Goal: Information Seeking & Learning: Learn about a topic

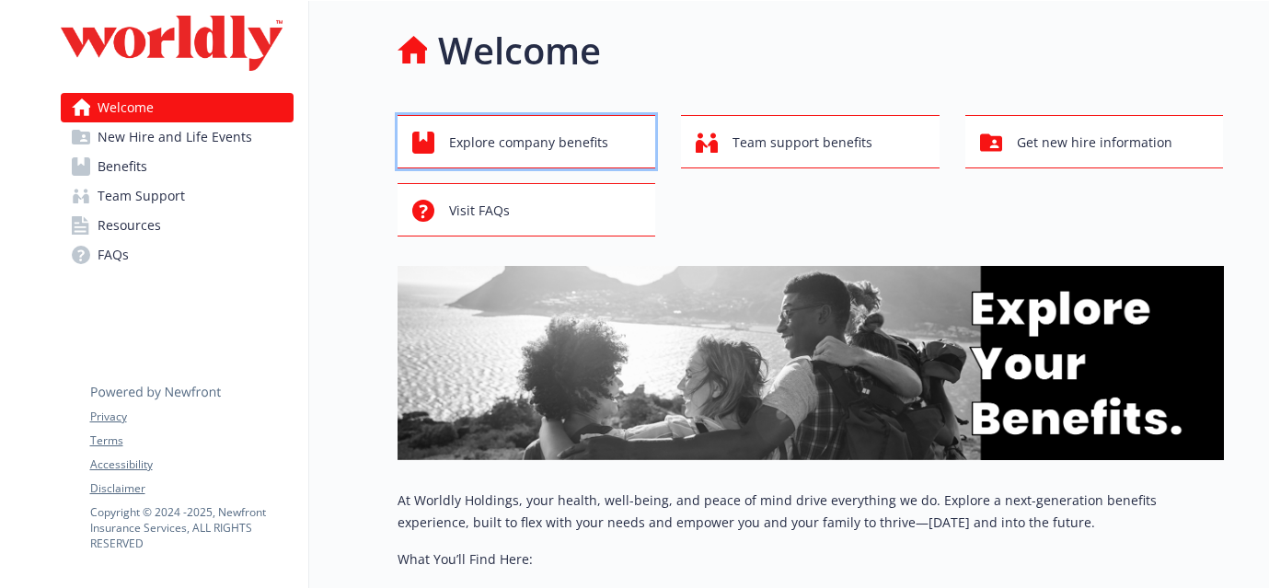
click at [583, 137] on span "Explore company benefits" at bounding box center [528, 142] width 159 height 35
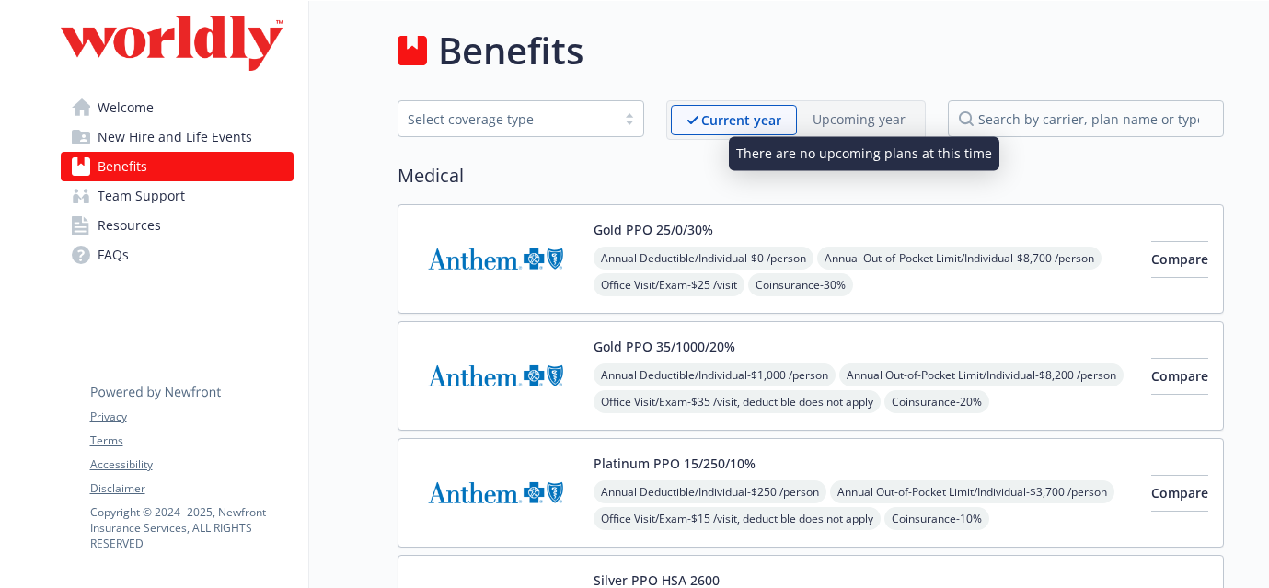
click at [881, 118] on p "Upcoming year" at bounding box center [858, 118] width 93 height 19
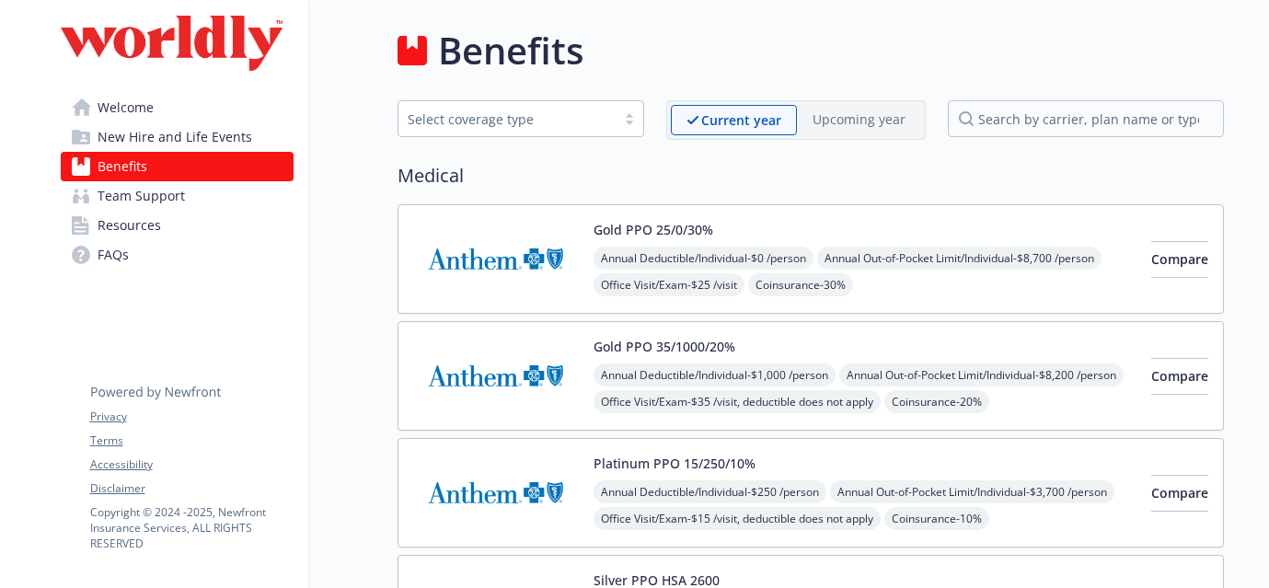
click at [533, 114] on div "Select coverage type" at bounding box center [507, 118] width 199 height 19
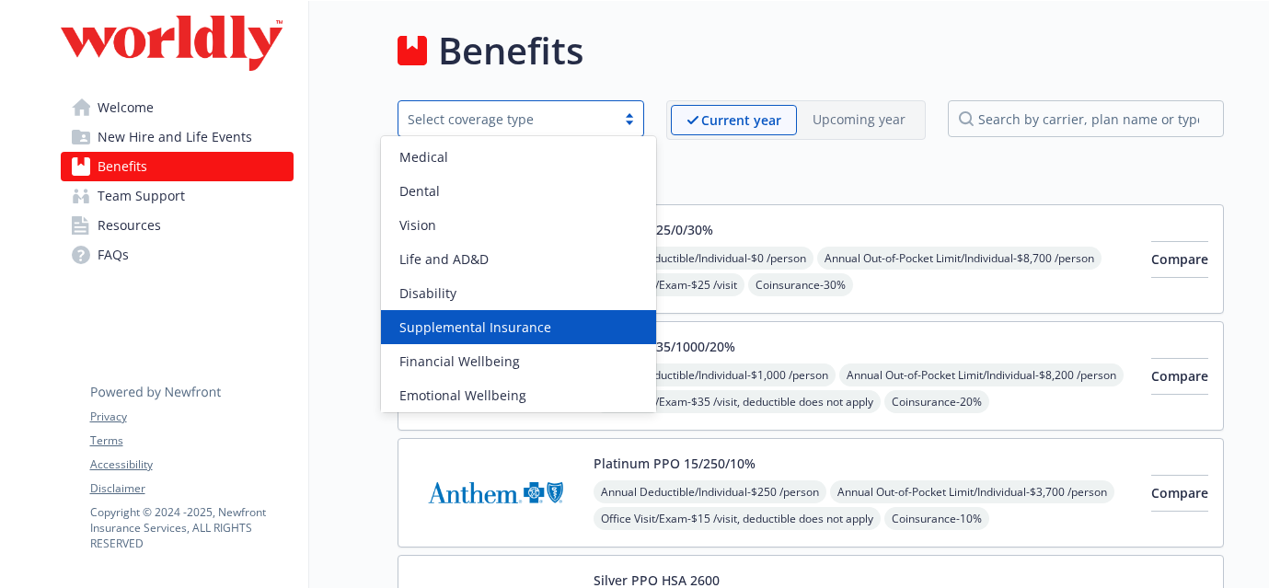
click at [493, 331] on span "Supplemental Insurance" at bounding box center [475, 326] width 152 height 19
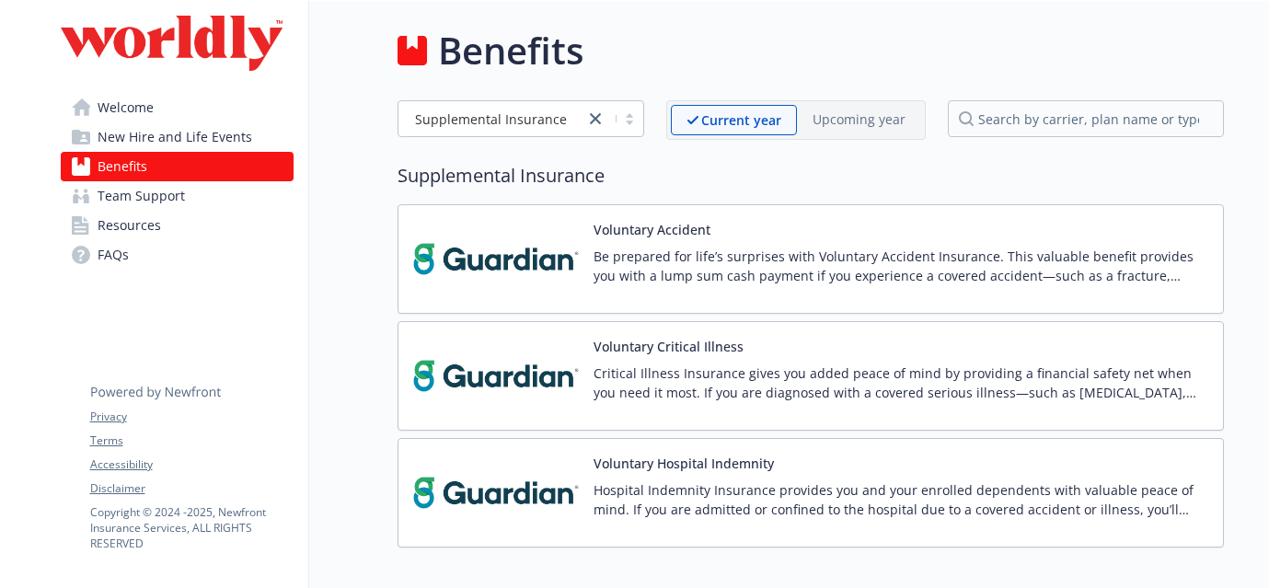
click at [179, 181] on link "Team Support" at bounding box center [177, 195] width 233 height 29
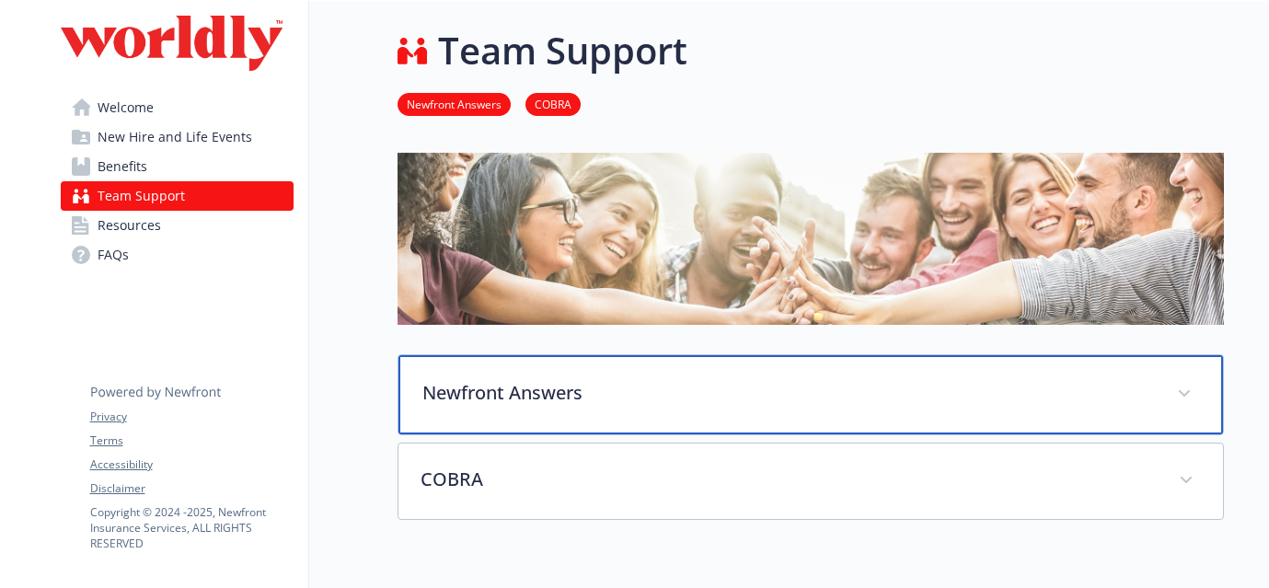
click at [586, 379] on p "Newfront Answers" at bounding box center [788, 393] width 732 height 28
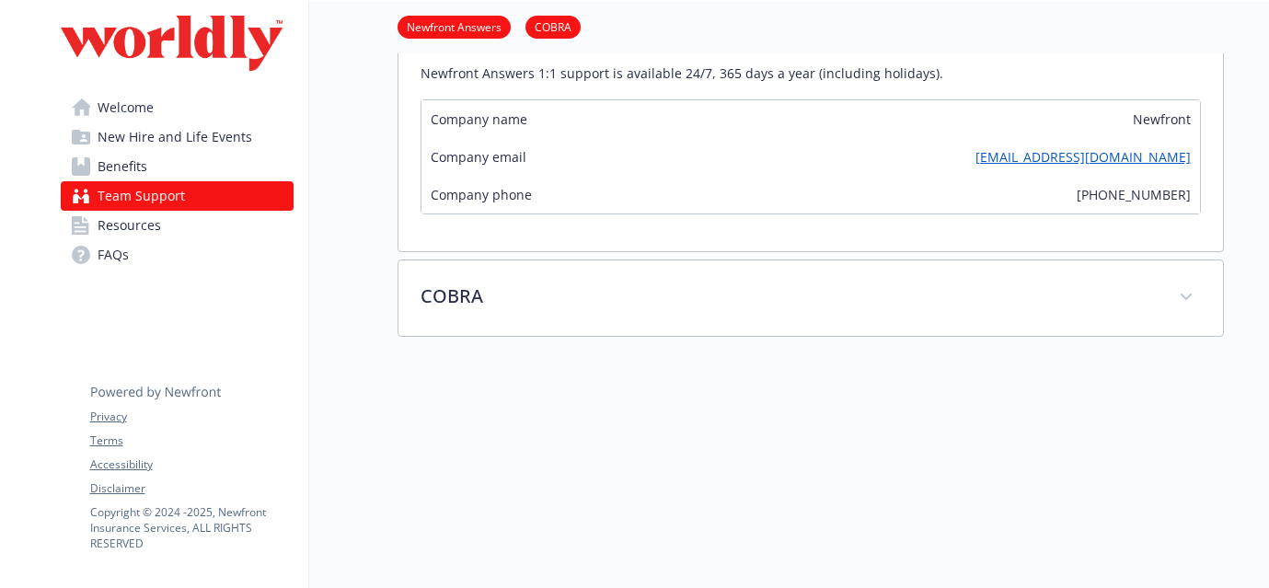
scroll to position [597, 0]
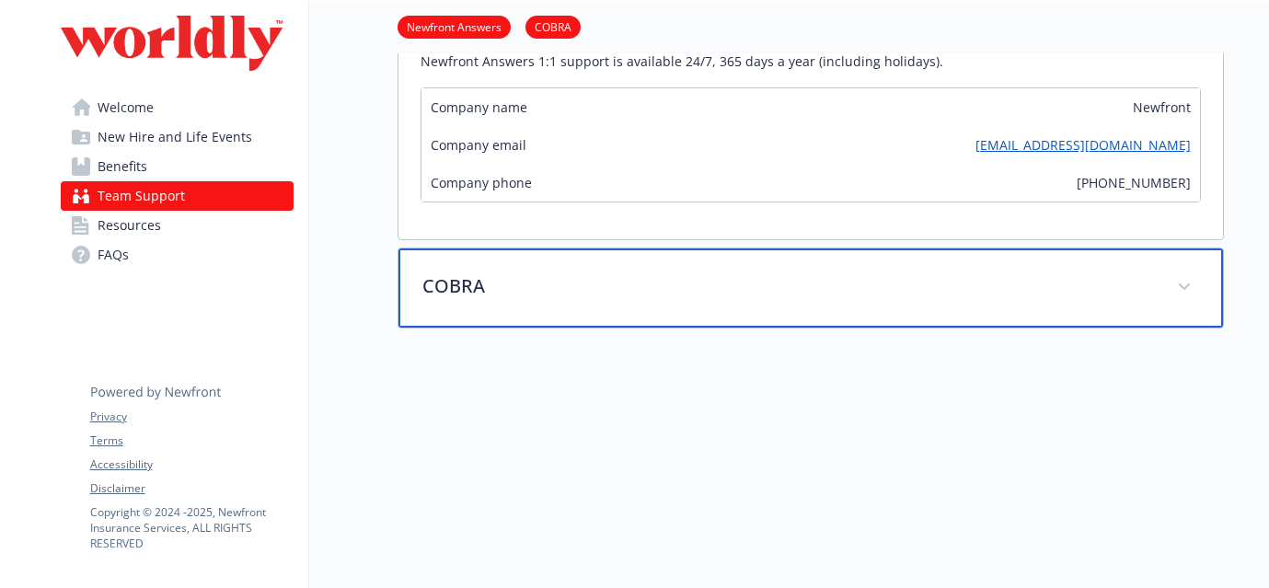
click at [514, 272] on p "COBRA" at bounding box center [788, 286] width 732 height 28
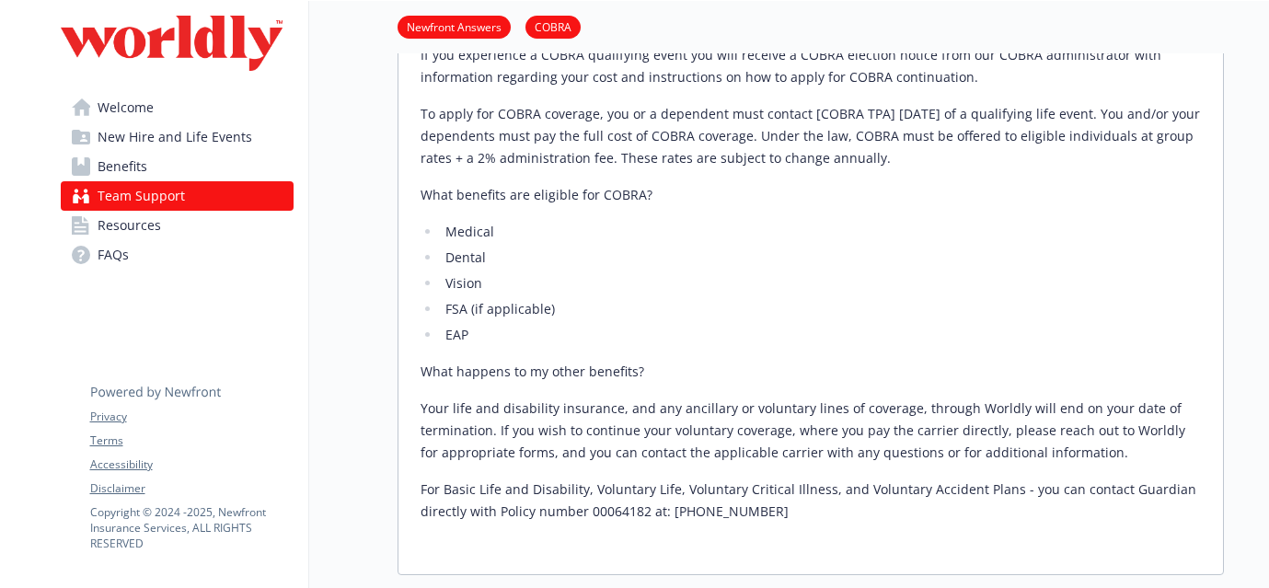
scroll to position [1414, 0]
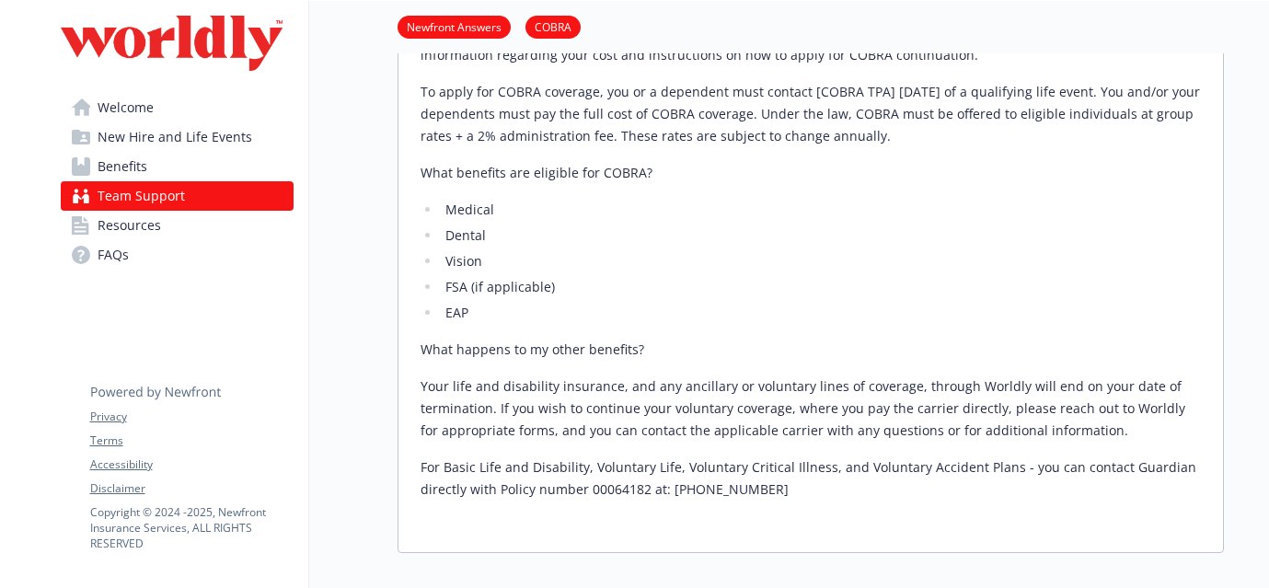
click at [177, 211] on link "Resources" at bounding box center [177, 225] width 233 height 29
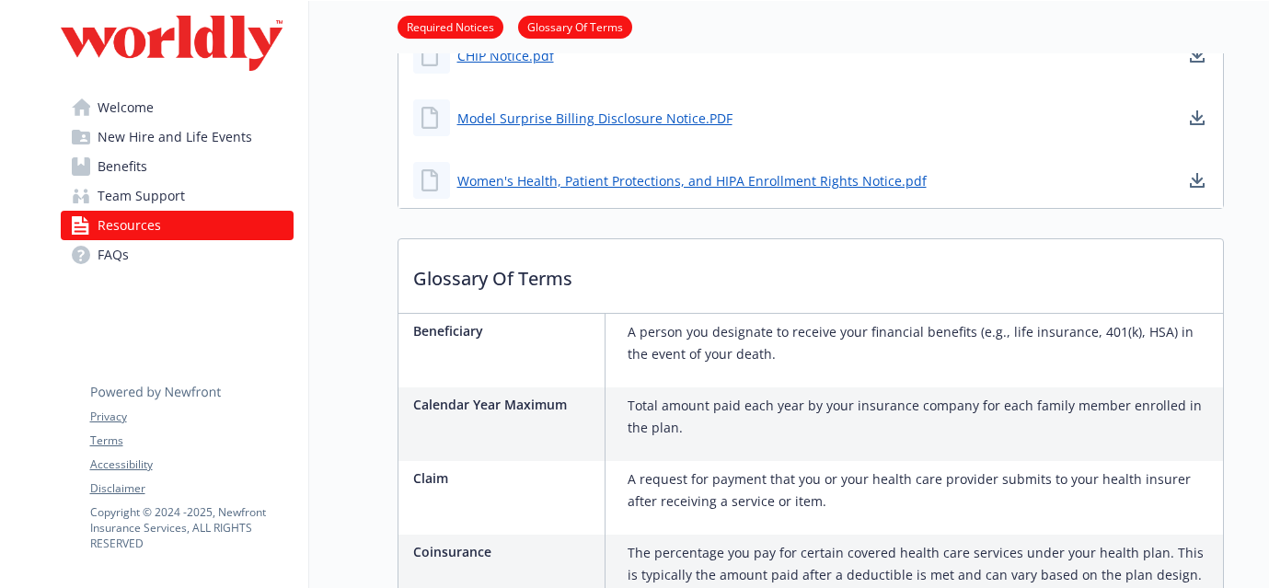
scroll to position [301, 0]
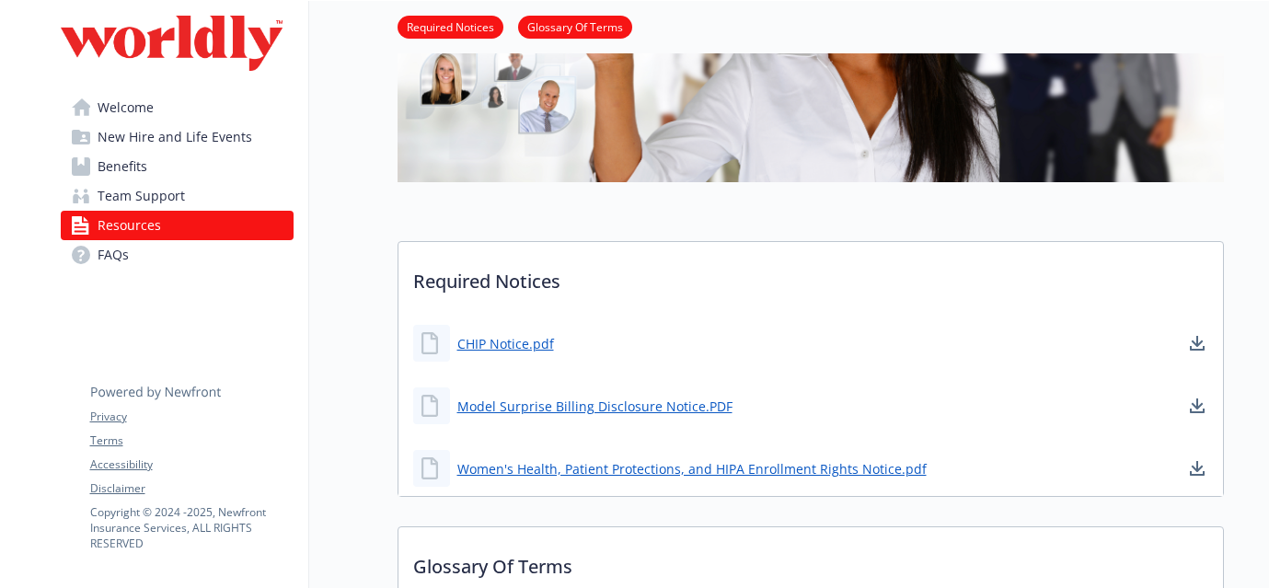
click at [191, 240] on link "FAQs" at bounding box center [177, 254] width 233 height 29
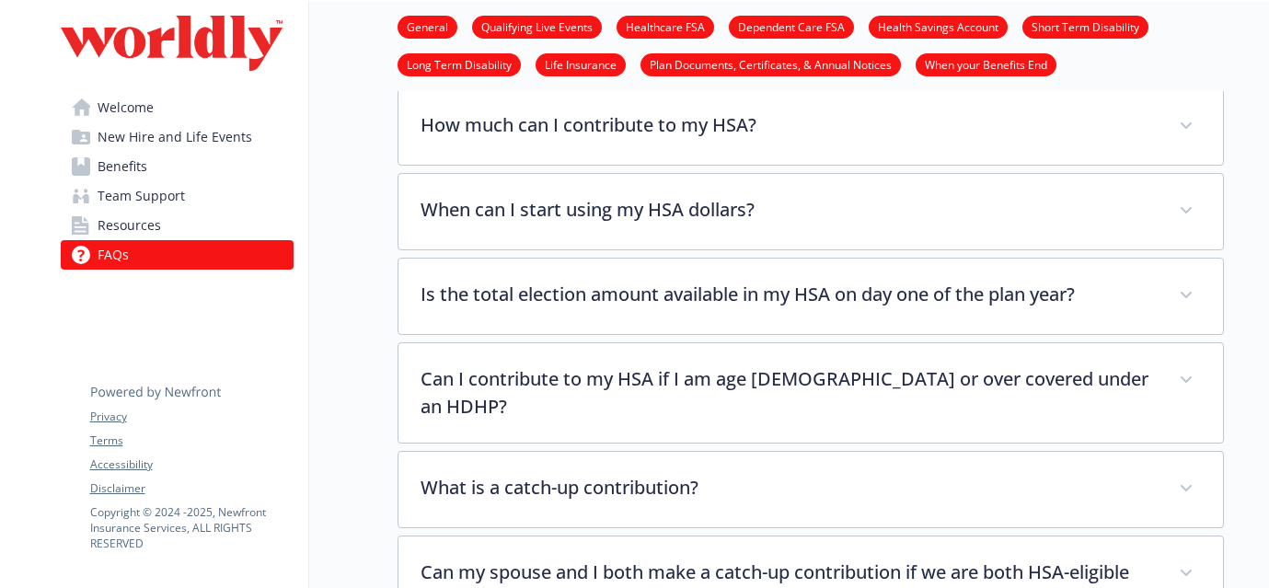
scroll to position [1808, 0]
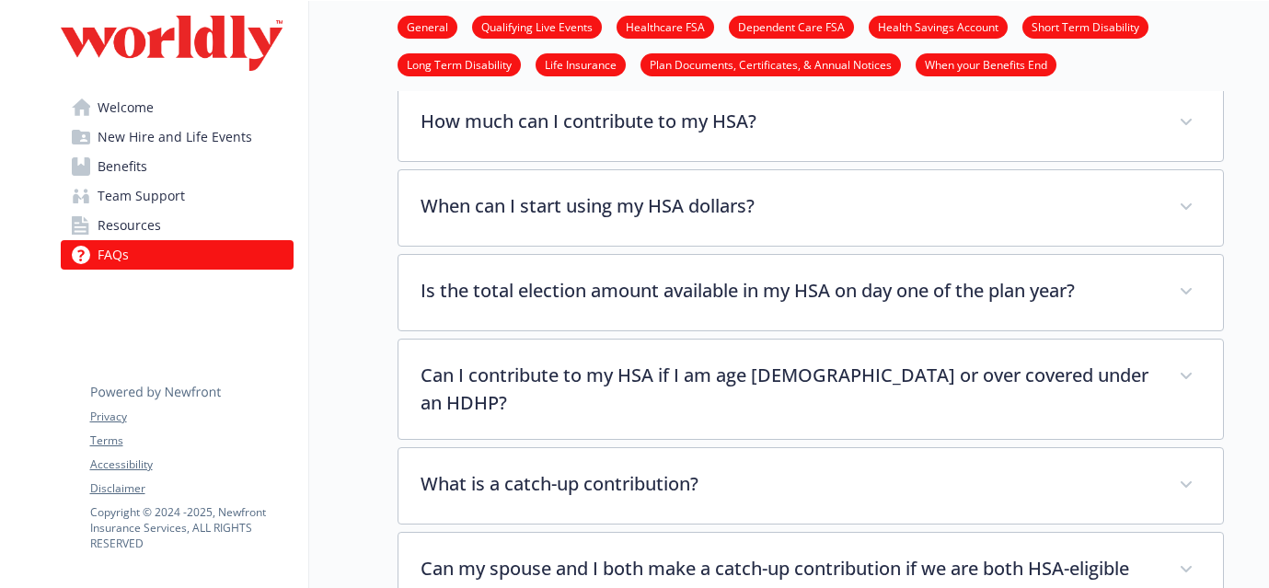
click at [176, 128] on span "New Hire and Life Events" at bounding box center [175, 136] width 155 height 29
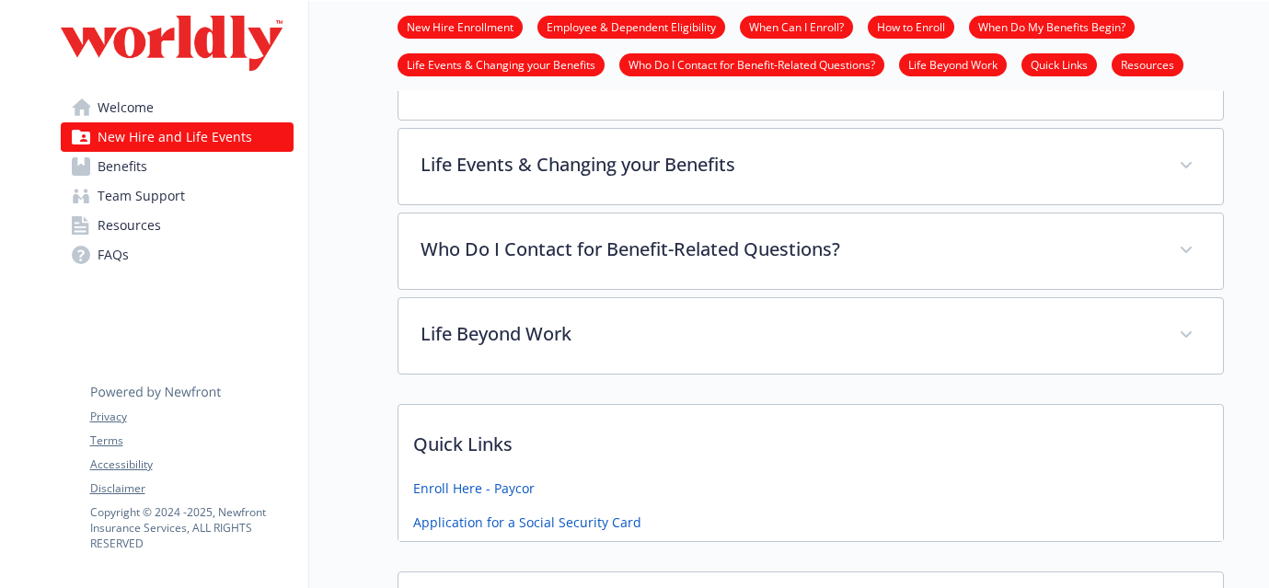
scroll to position [863, 0]
